Goal: Information Seeking & Learning: Learn about a topic

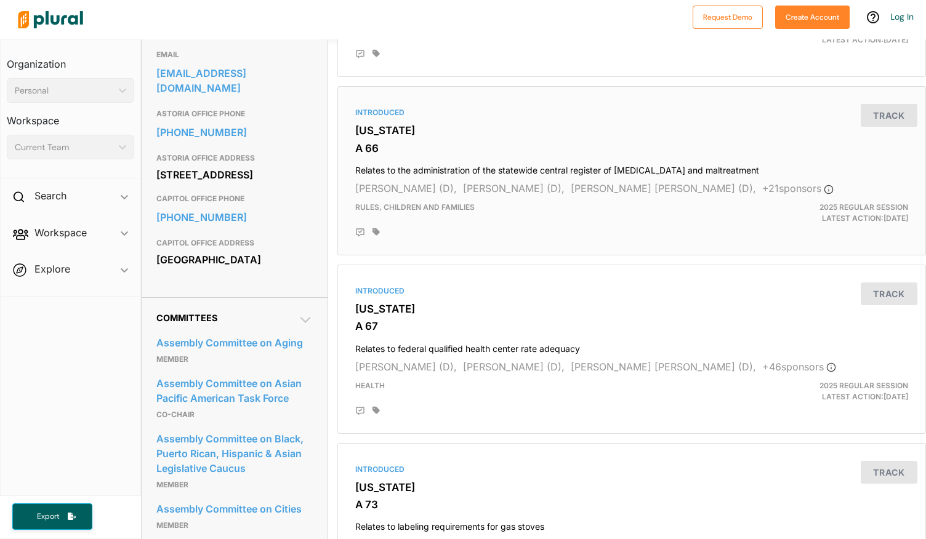
scroll to position [431, 0]
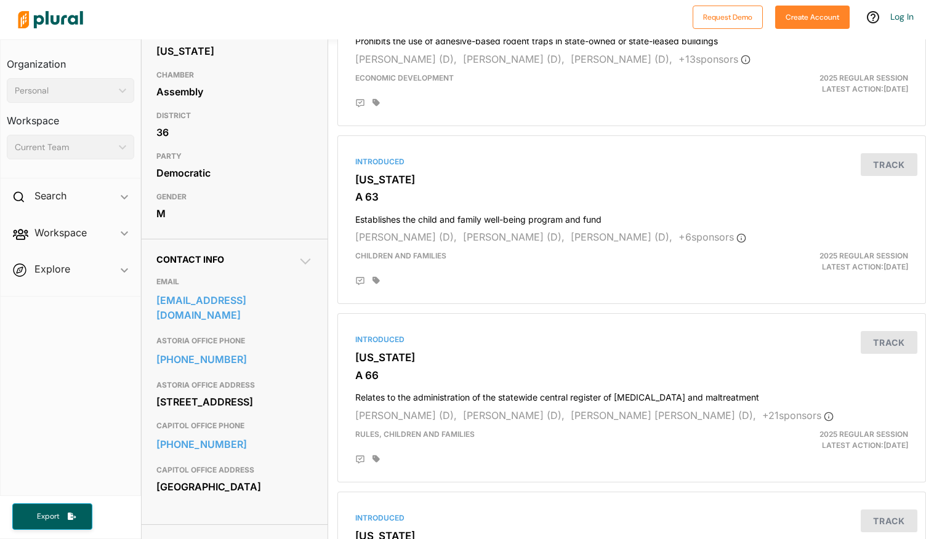
scroll to position [308, 0]
